Goal: Information Seeking & Learning: Check status

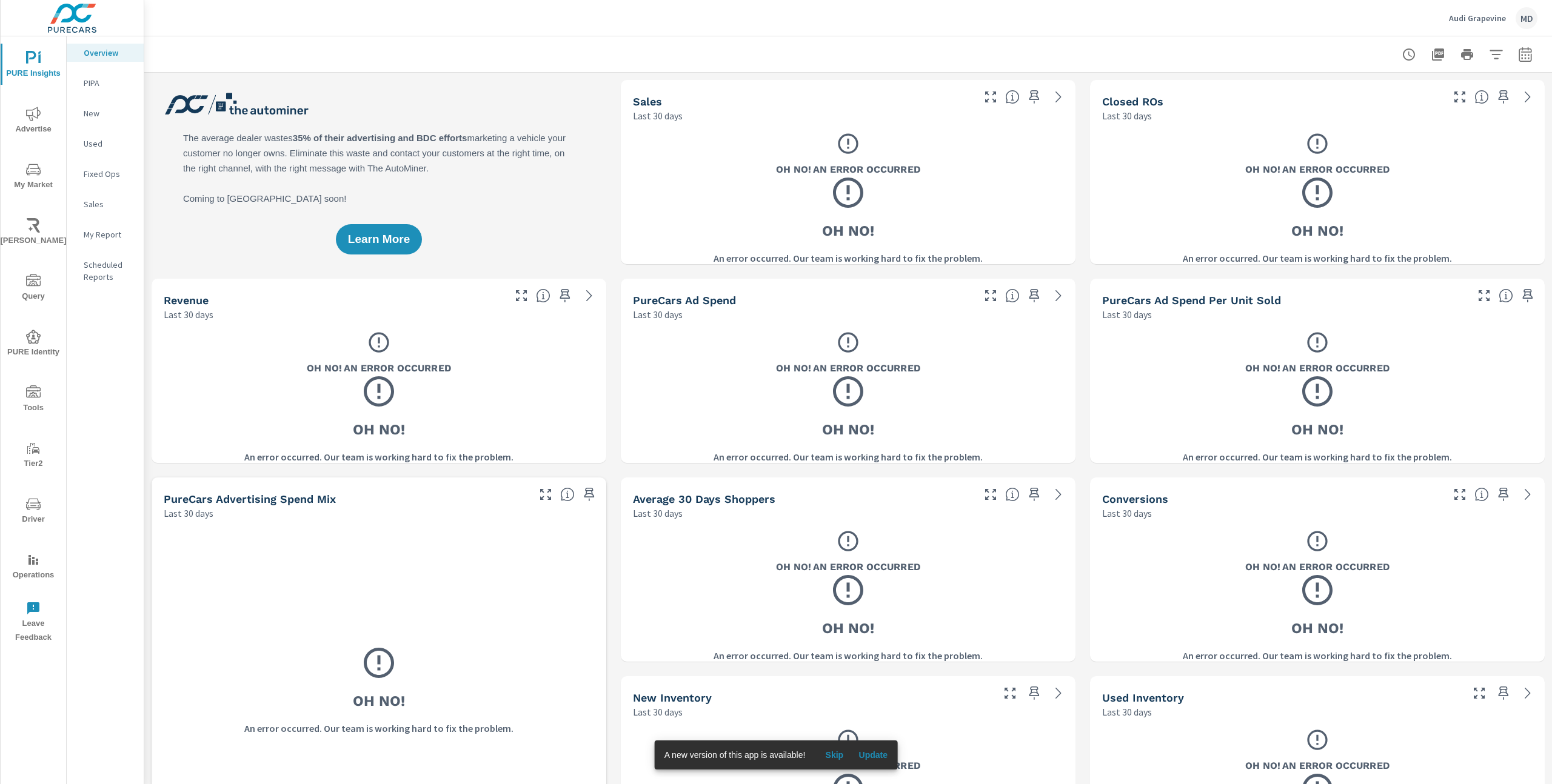
click at [101, 82] on p "PIPA" at bounding box center [109, 83] width 50 height 12
